Goal: Find contact information: Find contact information

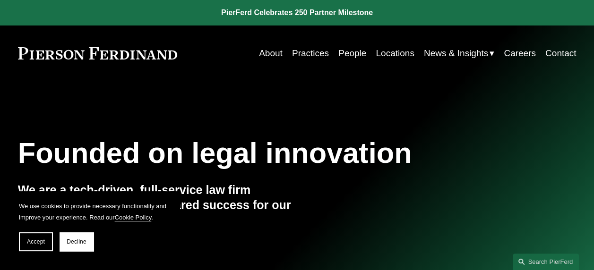
click at [308, 53] on link "Practices" at bounding box center [310, 53] width 37 height 18
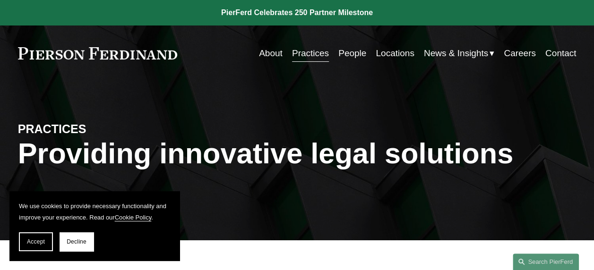
click at [351, 51] on link "People" at bounding box center [352, 53] width 28 height 18
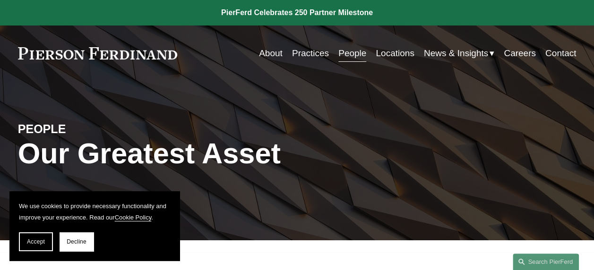
scroll to position [230, 0]
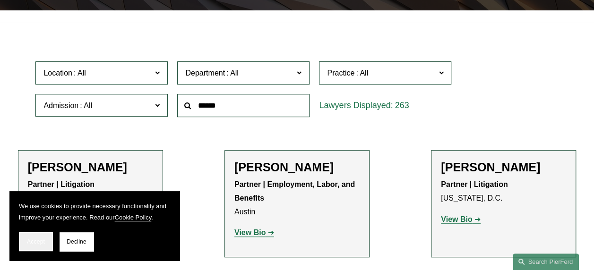
click at [49, 241] on button "Accept" at bounding box center [36, 241] width 34 height 19
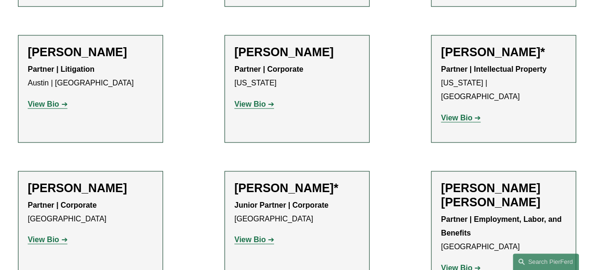
scroll to position [3018, 0]
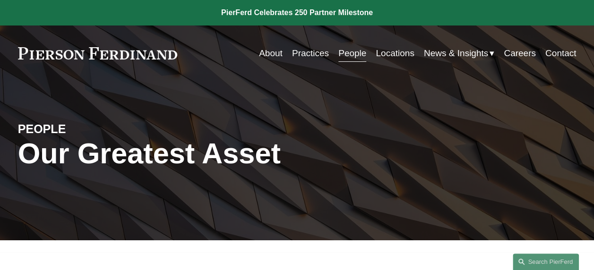
scroll to position [3888, 0]
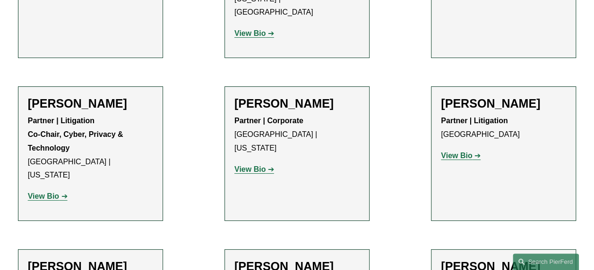
scroll to position [8808, 0]
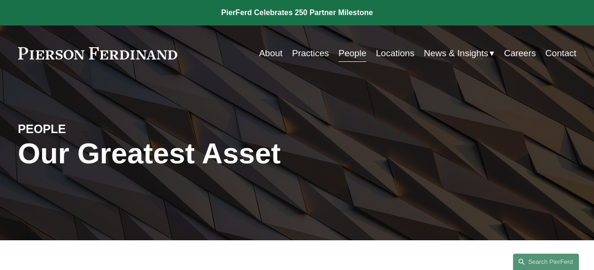
scroll to position [3888, 0]
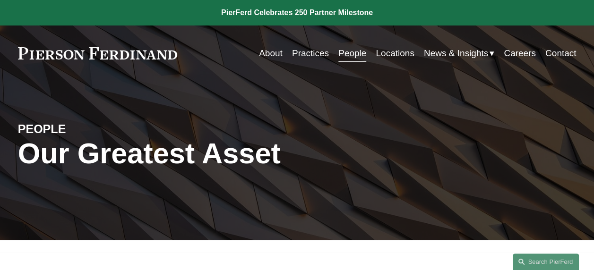
scroll to position [8731, 0]
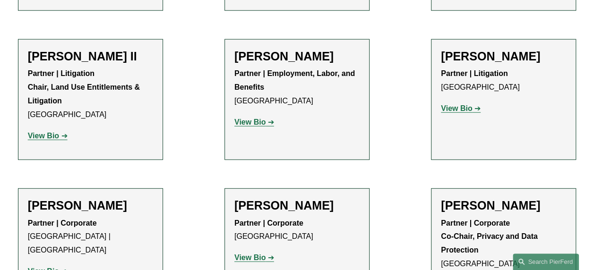
scroll to position [3018, 0]
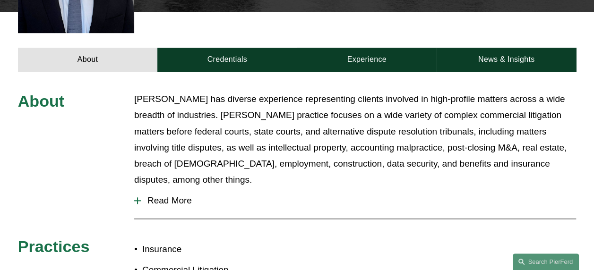
scroll to position [345, 0]
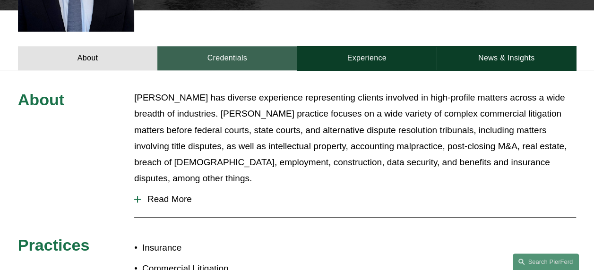
click at [239, 46] on link "Credentials" at bounding box center [226, 58] width 139 height 24
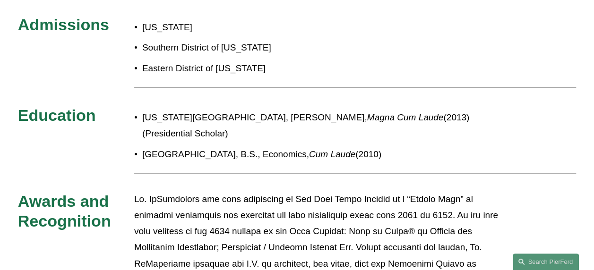
scroll to position [421, 0]
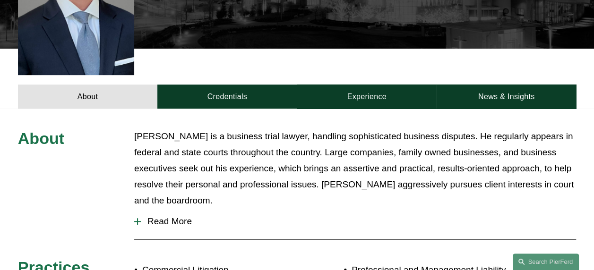
scroll to position [344, 0]
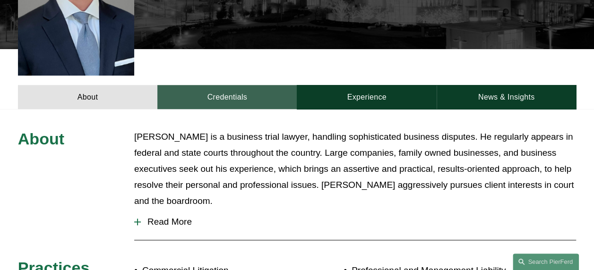
click at [229, 85] on link "Credentials" at bounding box center [226, 97] width 139 height 24
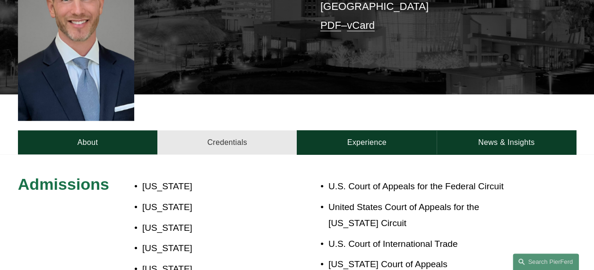
scroll to position [294, 0]
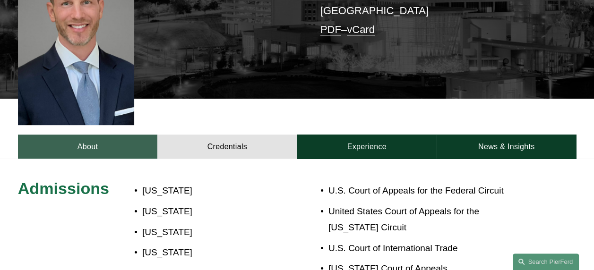
click at [103, 135] on link "About" at bounding box center [87, 147] width 139 height 24
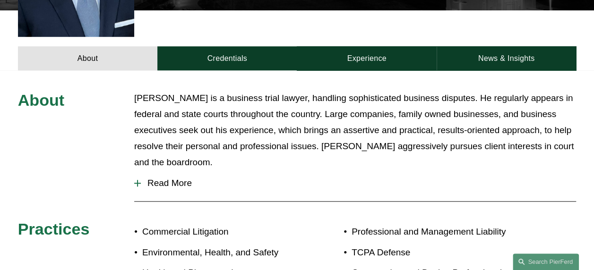
scroll to position [376, 0]
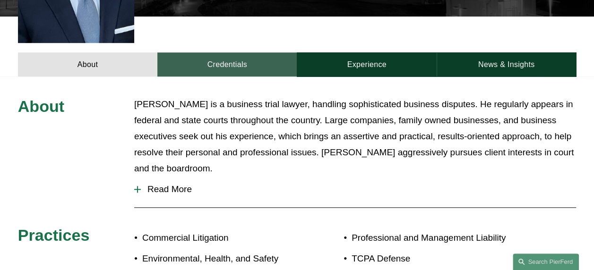
click at [205, 52] on link "Credentials" at bounding box center [226, 64] width 139 height 24
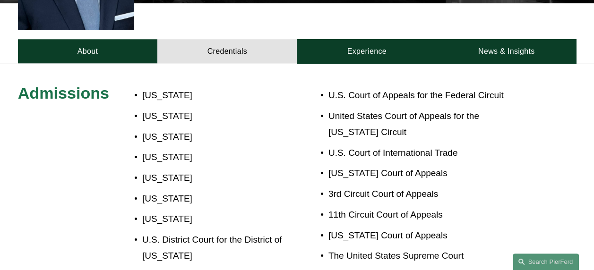
scroll to position [391, 0]
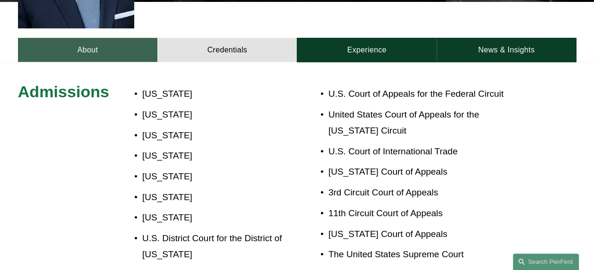
click at [101, 38] on link "About" at bounding box center [87, 50] width 139 height 24
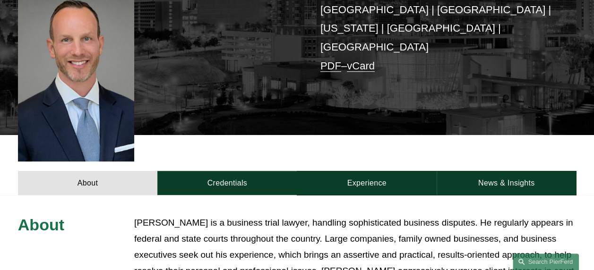
scroll to position [258, 0]
click at [109, 171] on link "About" at bounding box center [87, 183] width 139 height 24
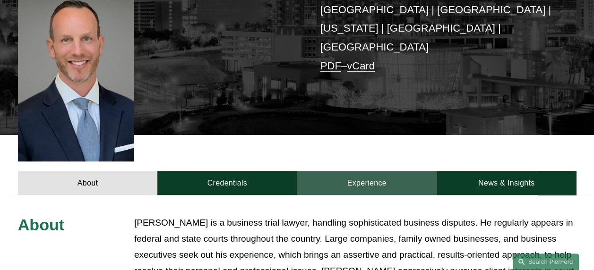
click at [365, 171] on link "Experience" at bounding box center [366, 183] width 139 height 24
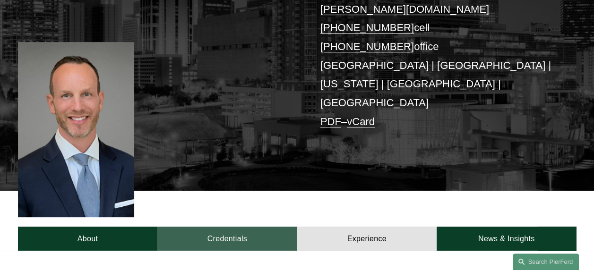
scroll to position [202, 0]
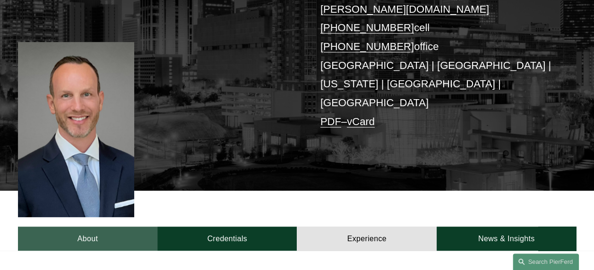
click at [88, 227] on link "About" at bounding box center [87, 239] width 139 height 24
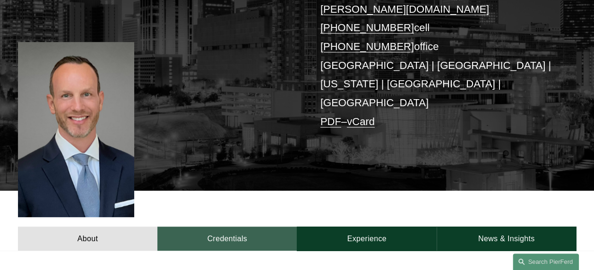
click at [226, 227] on link "Credentials" at bounding box center [226, 239] width 139 height 24
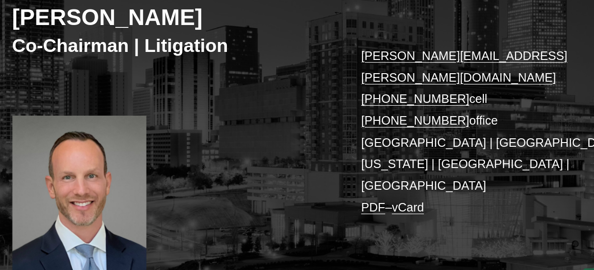
scroll to position [123, 0]
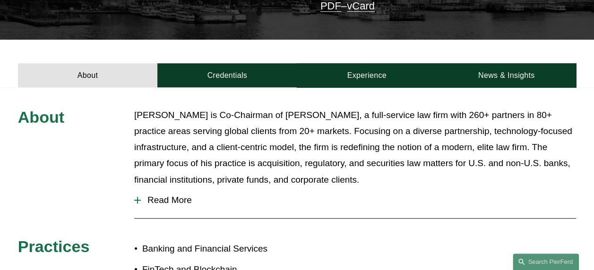
scroll to position [256, 0]
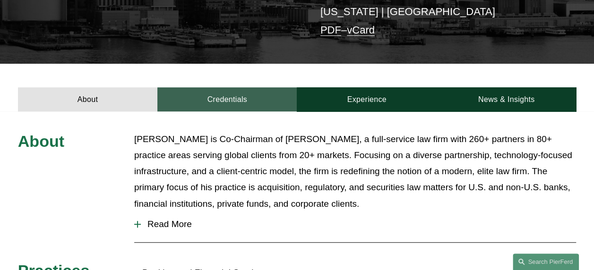
click at [209, 87] on link "Credentials" at bounding box center [226, 99] width 139 height 24
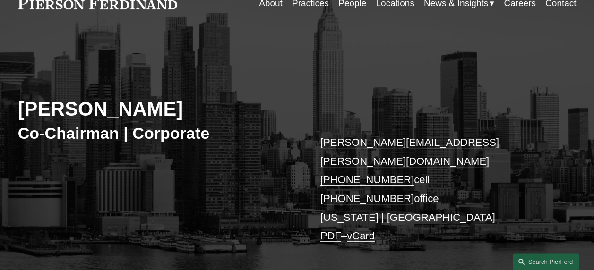
scroll to position [55, 0]
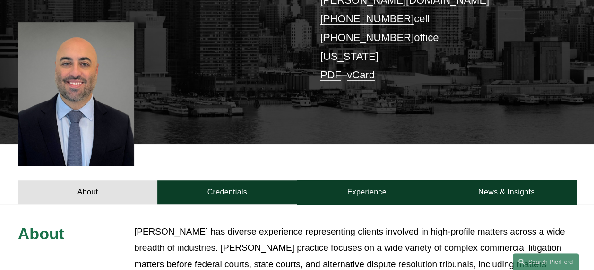
scroll to position [212, 0]
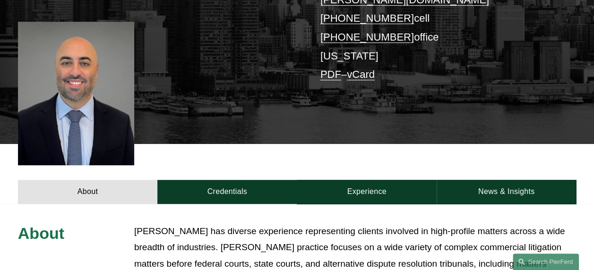
click at [361, 68] on link "vCard" at bounding box center [361, 74] width 28 height 12
click at [326, 68] on link "PDF" at bounding box center [330, 74] width 21 height 12
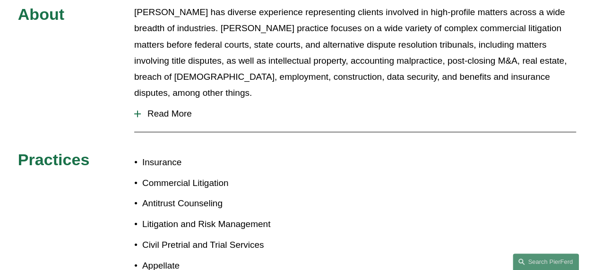
scroll to position [431, 0]
click at [171, 109] on span "Read More" at bounding box center [358, 114] width 435 height 10
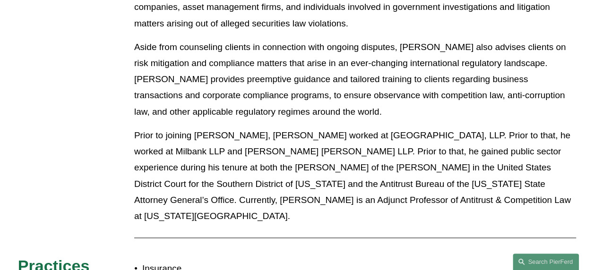
scroll to position [716, 0]
